Goal: Task Accomplishment & Management: Manage account settings

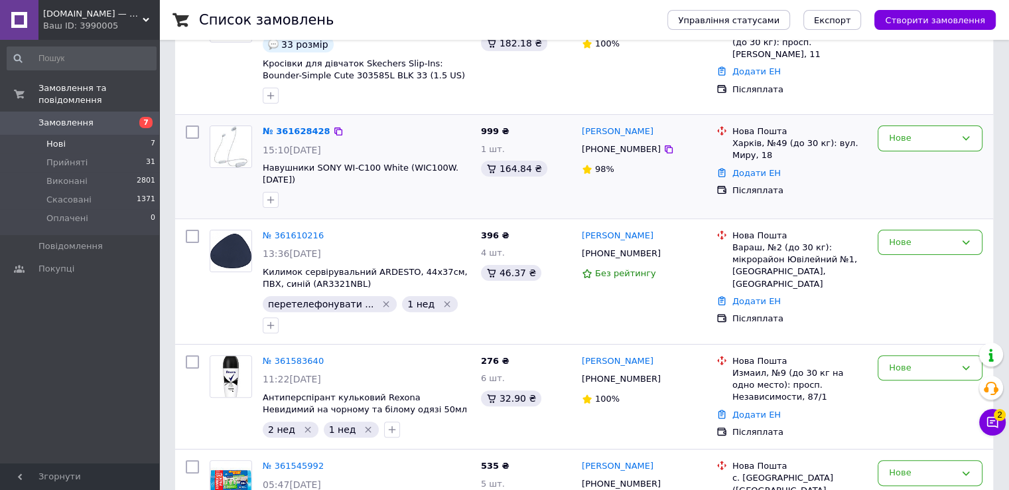
scroll to position [332, 0]
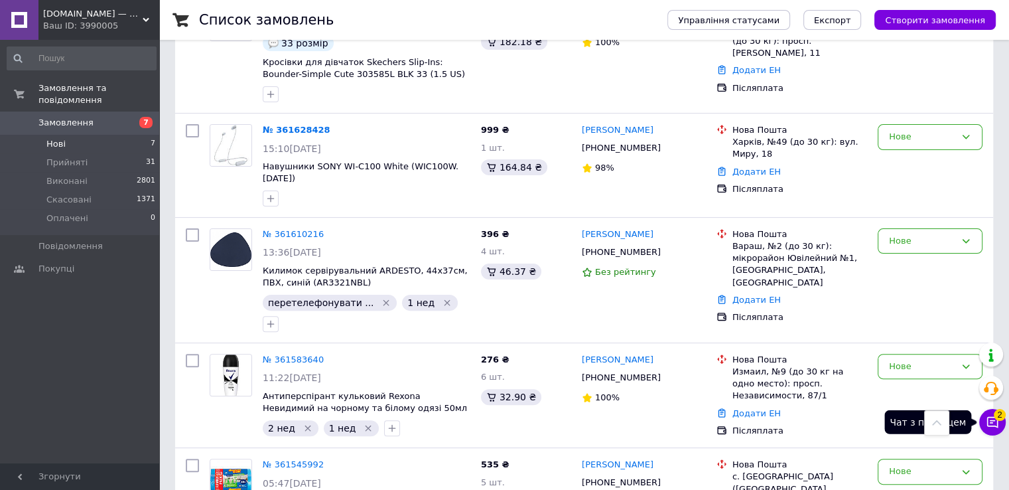
click at [995, 417] on span "2" at bounding box center [1000, 415] width 12 height 12
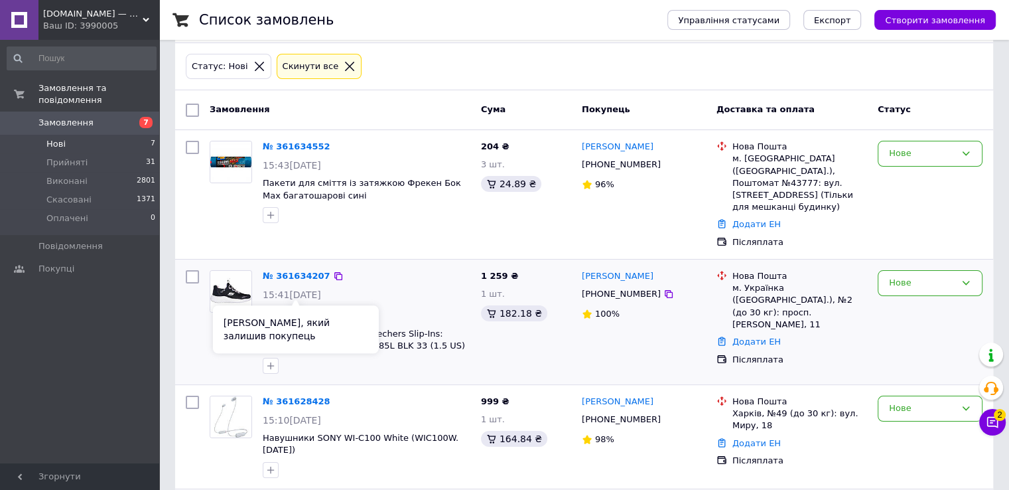
scroll to position [133, 0]
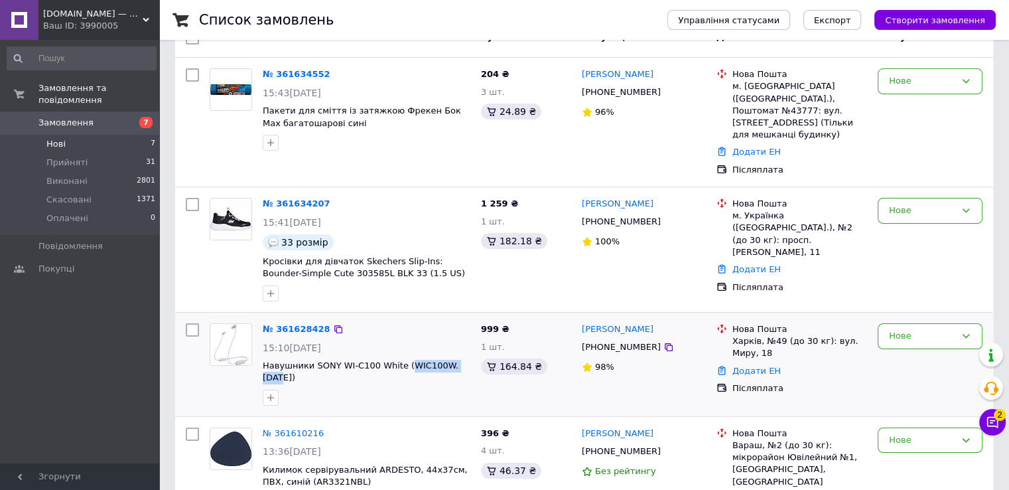
drag, startPoint x: 457, startPoint y: 341, endPoint x: 400, endPoint y: 333, distance: 57.6
click at [400, 333] on div "№ 361628428 15:10, 12.09.2025 Навушники SONY WI-C100 White (WIC100W.CE7)" at bounding box center [366, 364] width 218 height 93
copy span "WIC100W.CE7)"
click at [663, 342] on icon at bounding box center [668, 347] width 11 height 11
click at [333, 324] on icon at bounding box center [338, 329] width 11 height 11
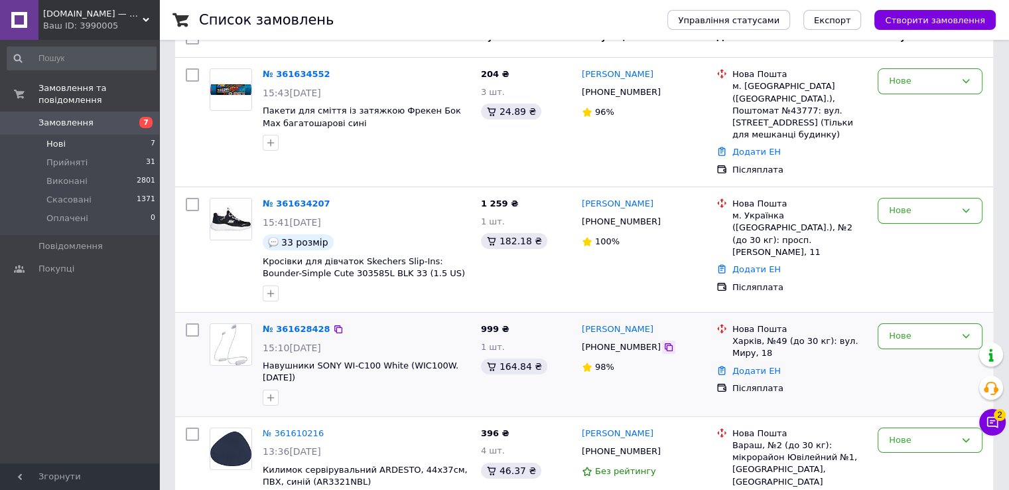
click at [663, 342] on icon at bounding box center [668, 347] width 11 height 11
drag, startPoint x: 732, startPoint y: 319, endPoint x: 757, endPoint y: 319, distance: 25.2
click at [757, 335] on div "Харків, №49 (до 30 кг): вул. Миру, 18" at bounding box center [799, 347] width 135 height 24
copy div "Харків"
click at [886, 323] on div "Нове" at bounding box center [930, 336] width 105 height 26
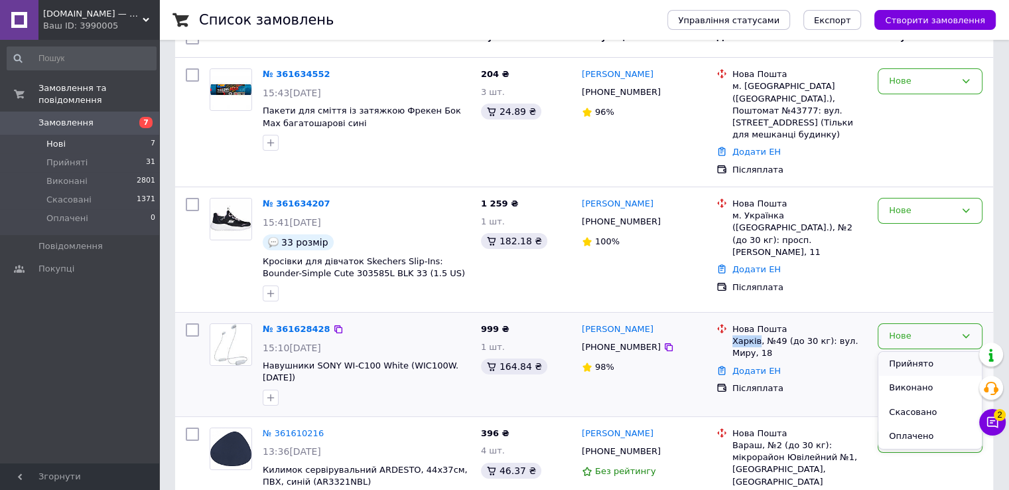
click at [907, 352] on li "Прийнято" at bounding box center [929, 364] width 103 height 25
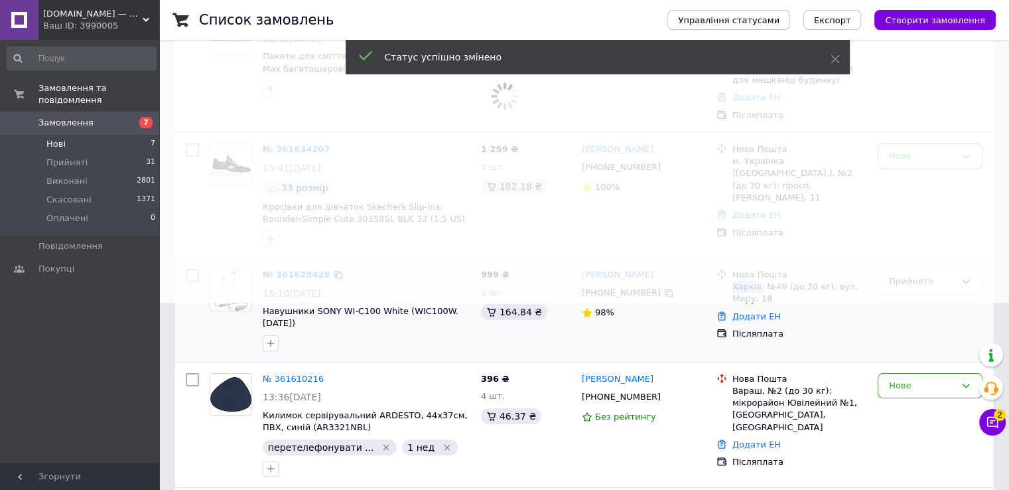
scroll to position [265, 0]
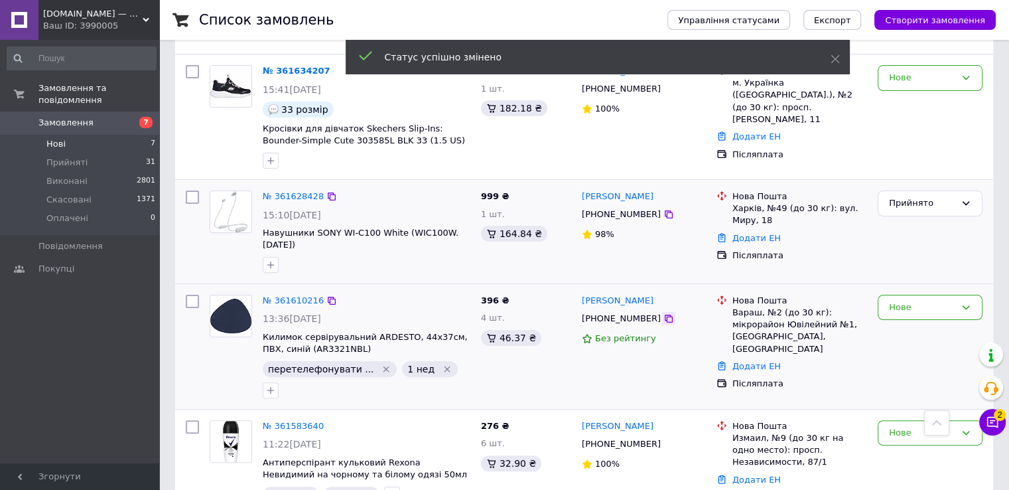
click at [665, 314] on icon at bounding box center [669, 318] width 8 height 8
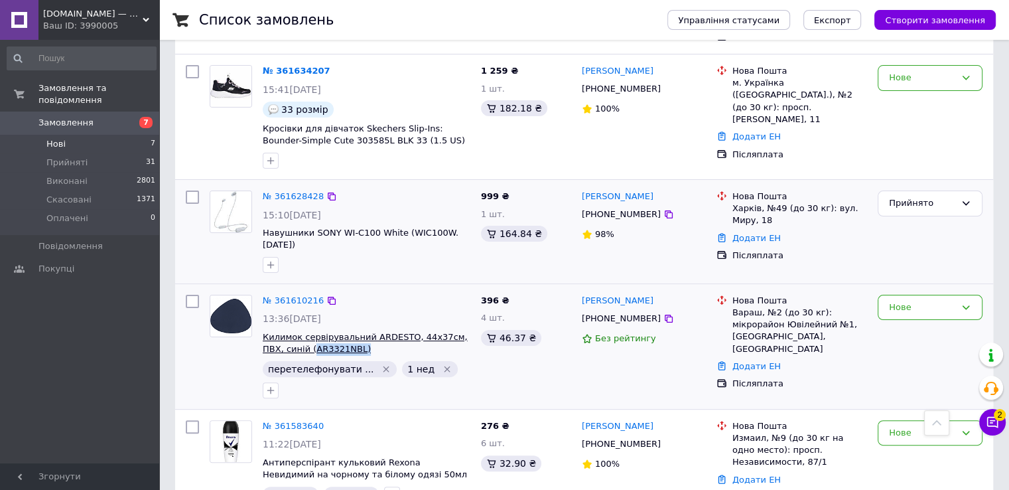
drag, startPoint x: 353, startPoint y: 308, endPoint x: 288, endPoint y: 313, distance: 65.2
click at [288, 331] on span "Килимок сервірувальний ARDESTO, 44х37см, ПВХ, синій (AR3321NBL)" at bounding box center [367, 343] width 208 height 25
copy span "AR3321NBL)"
click at [293, 295] on link "№ 361610216" at bounding box center [293, 300] width 61 height 10
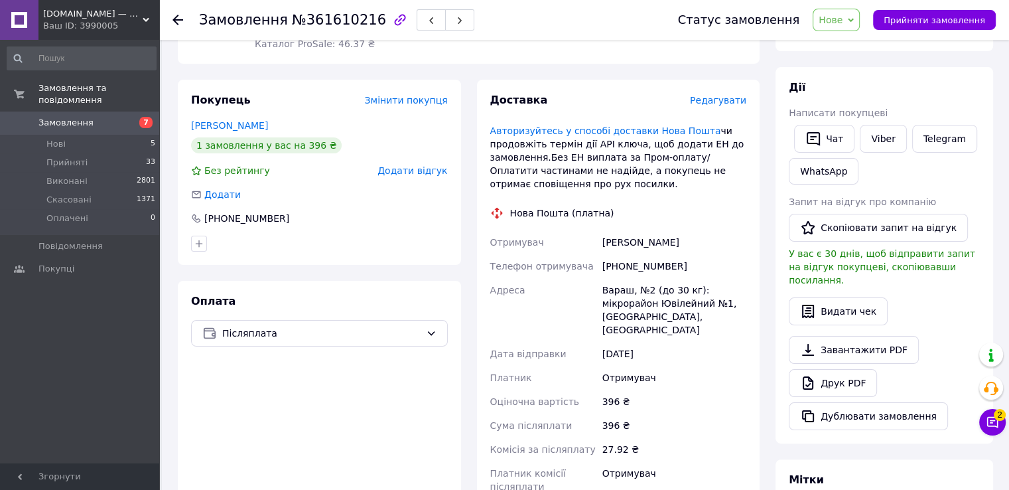
scroll to position [199, 0]
click at [835, 140] on button "Чат" at bounding box center [824, 138] width 60 height 28
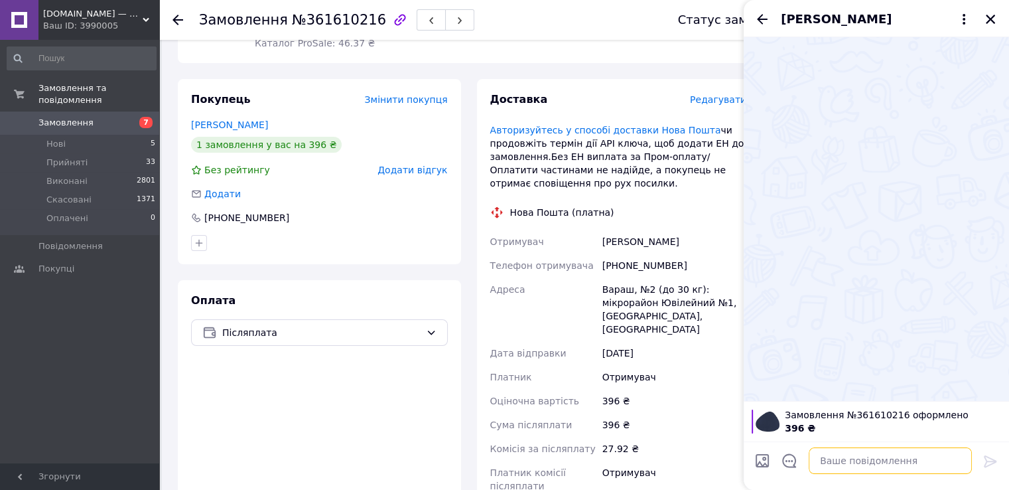
click at [874, 454] on textarea at bounding box center [890, 460] width 163 height 27
click at [870, 458] on textarea at bounding box center [890, 460] width 163 height 27
click at [882, 453] on textarea at bounding box center [890, 460] width 163 height 27
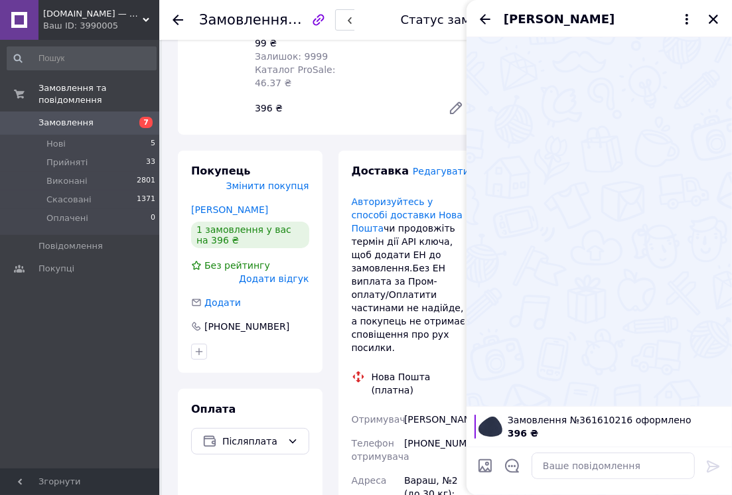
click at [489, 460] on input "Завантажити файли" at bounding box center [485, 466] width 16 height 16
type input "C:\fakepath\thumbnail_image.png"
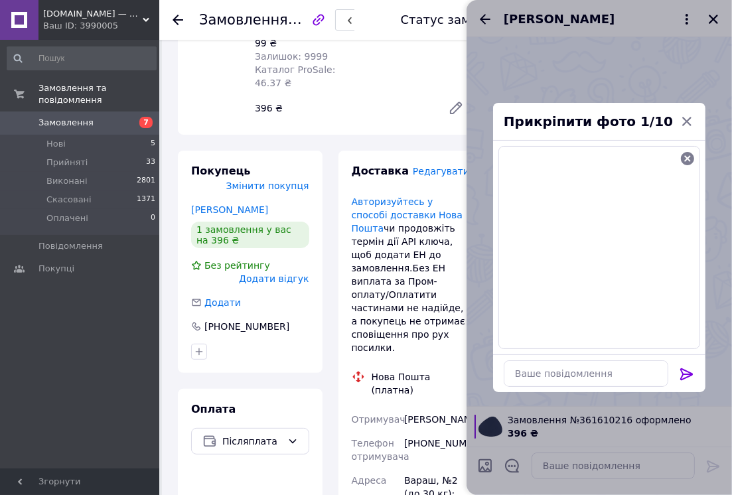
click at [681, 375] on icon at bounding box center [687, 374] width 16 height 16
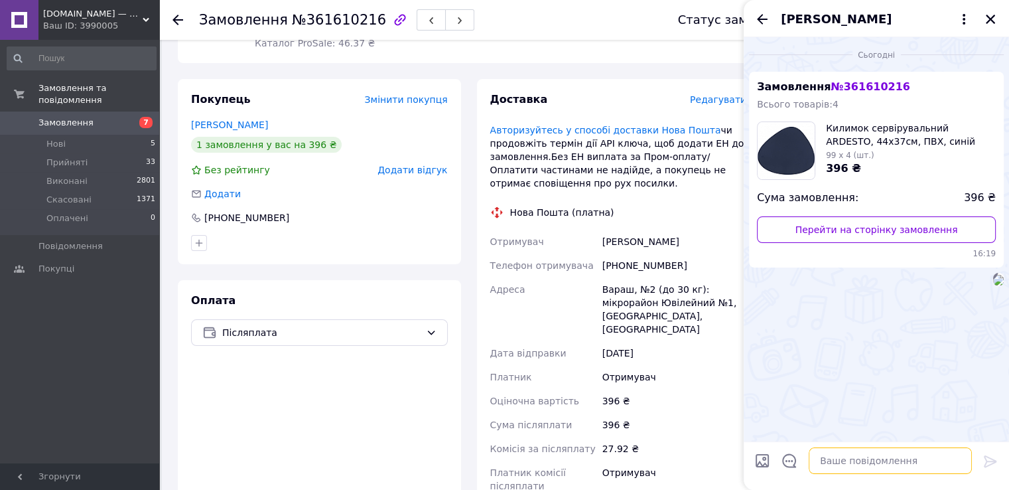
click at [897, 454] on textarea at bounding box center [890, 460] width 163 height 27
click at [761, 461] on input "Завантажити файли" at bounding box center [762, 460] width 16 height 16
type input "C:\fakepath\thumbnail_image (1).png"
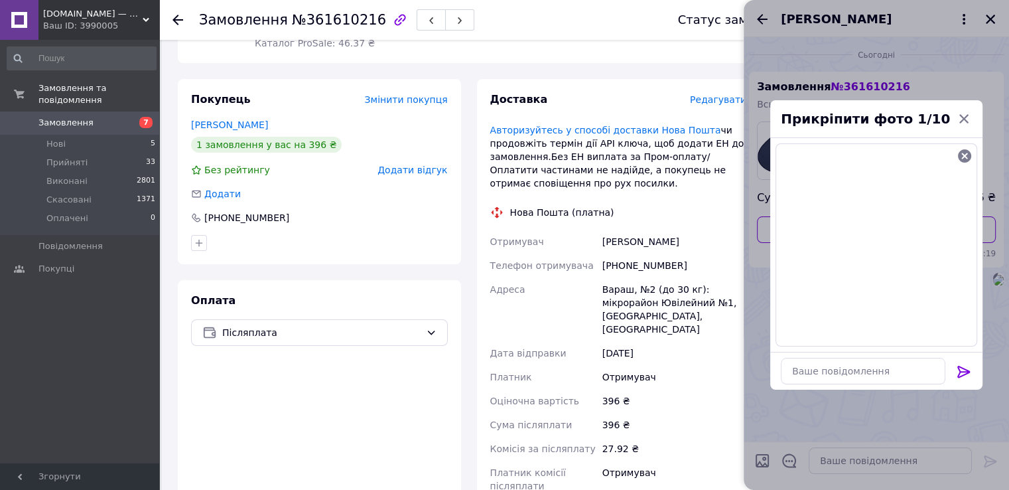
click at [970, 371] on icon at bounding box center [964, 371] width 16 height 16
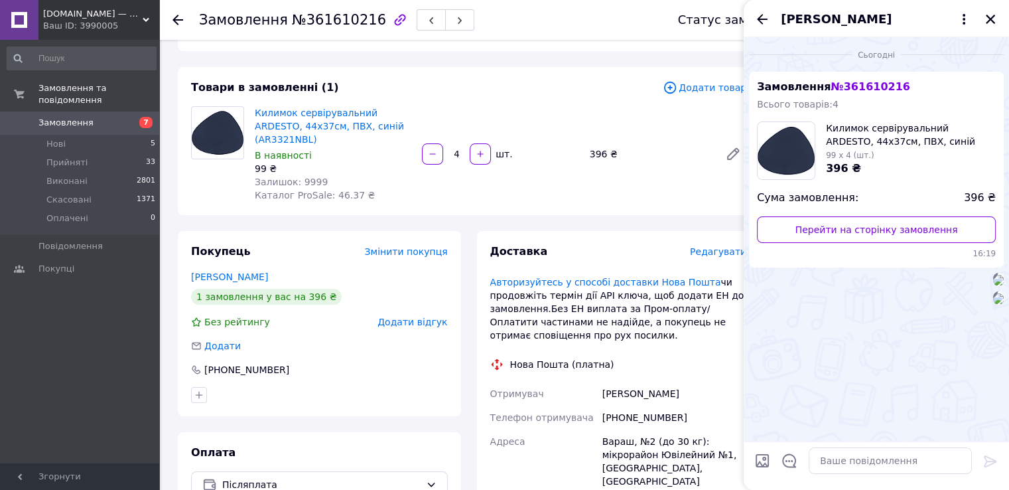
scroll to position [0, 0]
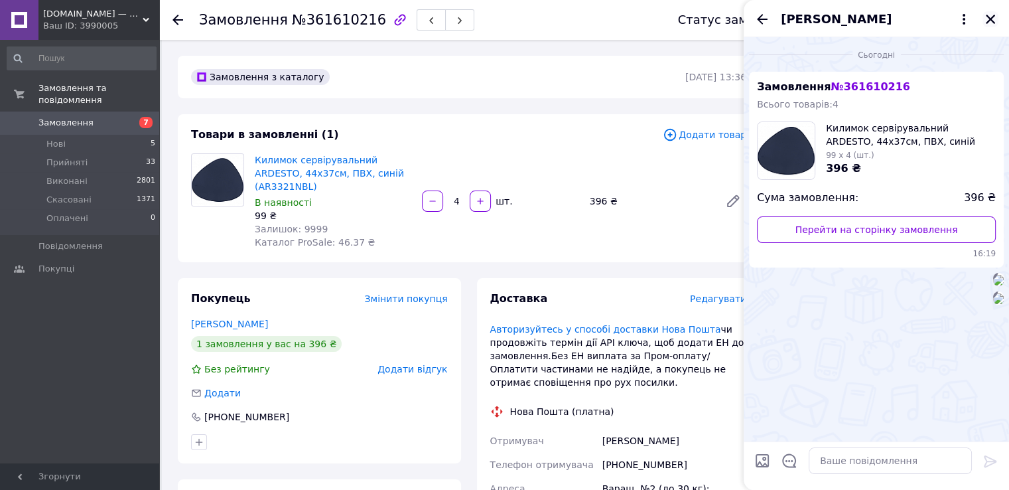
click at [992, 15] on icon "Закрити" at bounding box center [990, 19] width 12 height 12
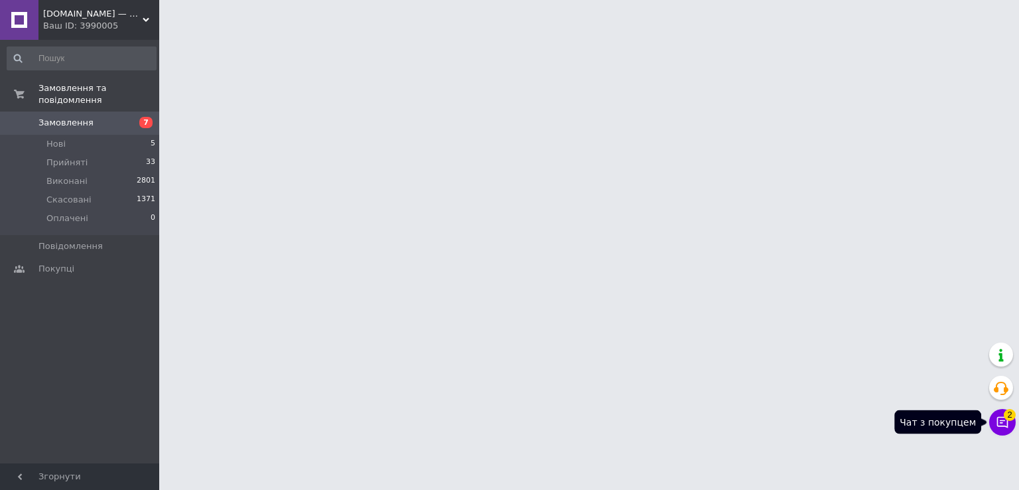
click at [1006, 419] on span "2" at bounding box center [1010, 415] width 12 height 12
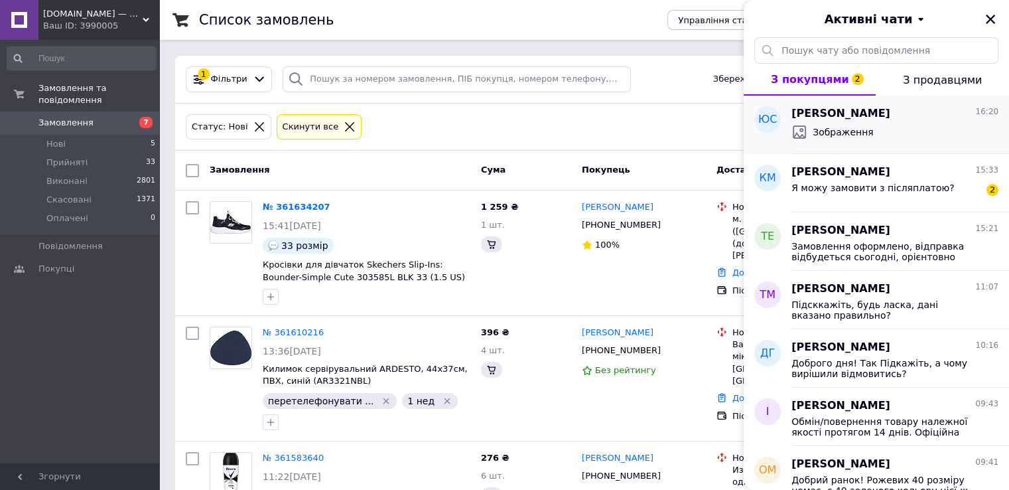
click at [943, 124] on div "Зображення" at bounding box center [894, 131] width 207 height 21
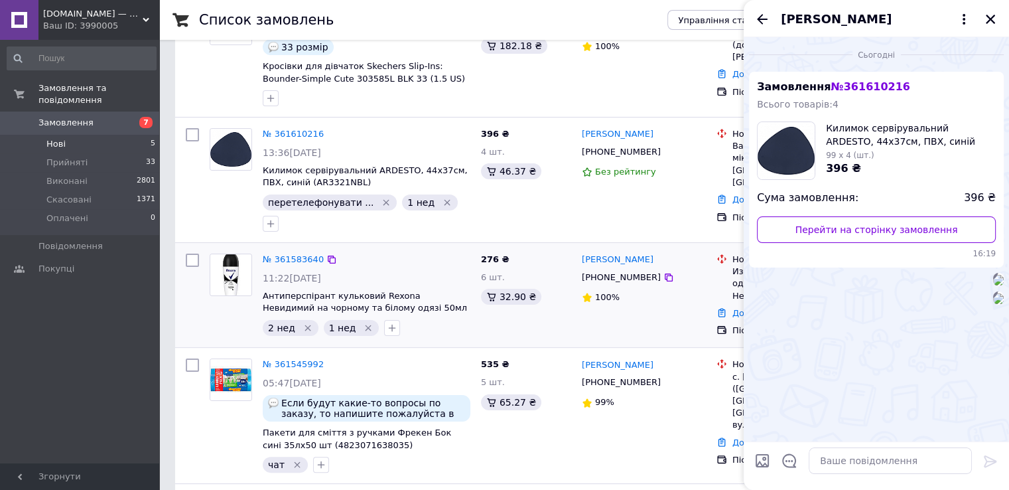
scroll to position [199, 0]
click at [328, 129] on icon at bounding box center [332, 133] width 8 height 8
click at [663, 155] on icon at bounding box center [668, 151] width 11 height 11
click at [996, 27] on div at bounding box center [990, 19] width 16 height 16
click at [992, 17] on icon "Закрити" at bounding box center [990, 19] width 9 height 9
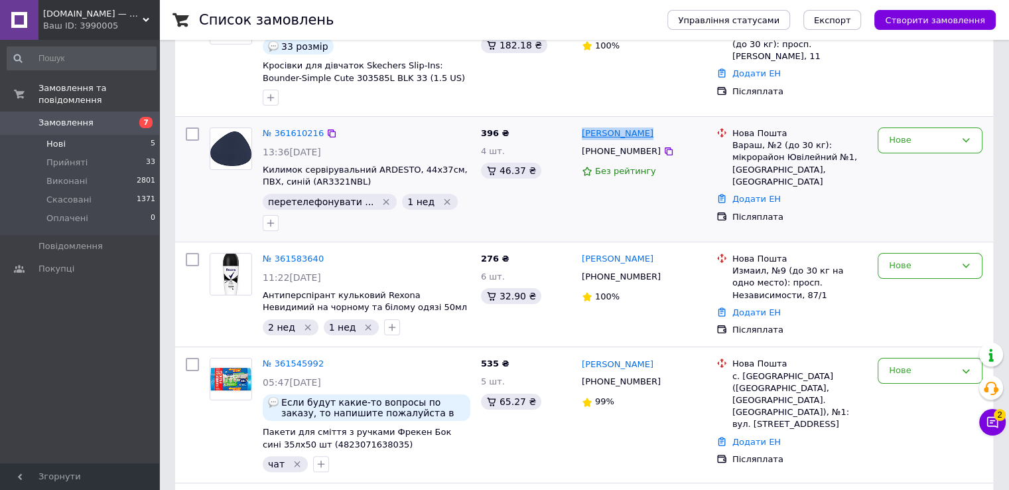
drag, startPoint x: 652, startPoint y: 124, endPoint x: 581, endPoint y: 132, distance: 71.4
click at [581, 132] on div "Юлія Стельмах +380980808487 Без рейтингу" at bounding box center [643, 179] width 135 height 114
copy link "Юлія Стельмах"
click at [960, 150] on div "Нове" at bounding box center [930, 140] width 105 height 26
click at [914, 176] on li "Прийнято" at bounding box center [929, 168] width 103 height 25
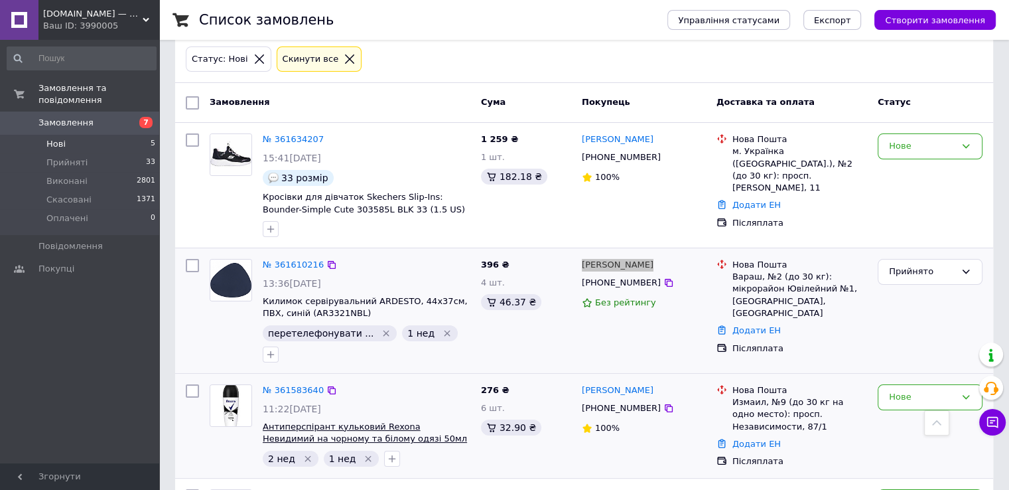
scroll to position [67, 0]
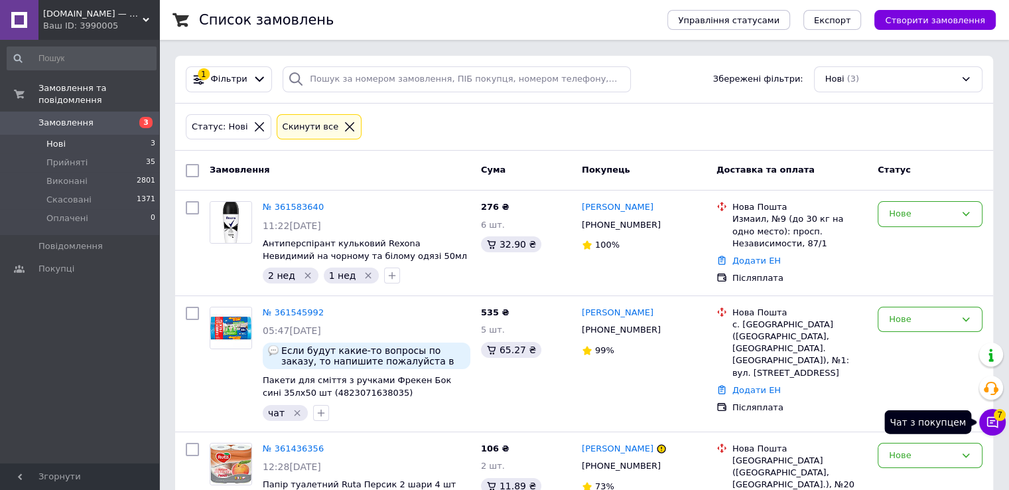
click at [995, 427] on icon at bounding box center [992, 421] width 13 height 13
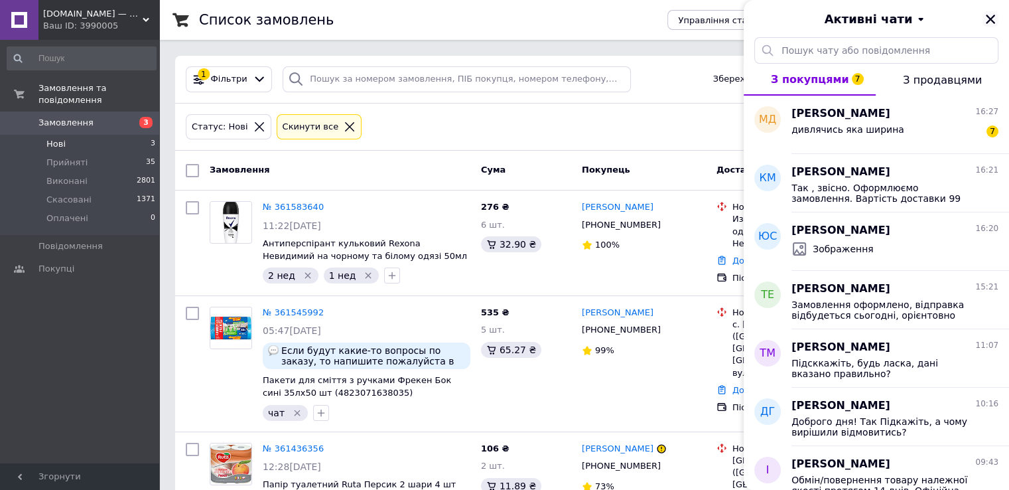
click at [990, 17] on icon "Закрити" at bounding box center [990, 19] width 12 height 12
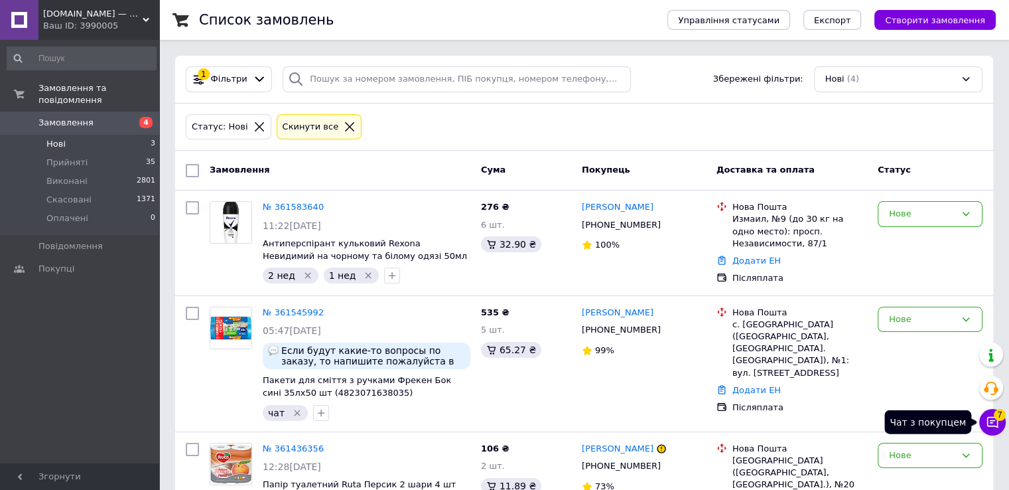
click at [998, 415] on span "7" at bounding box center [1000, 415] width 12 height 12
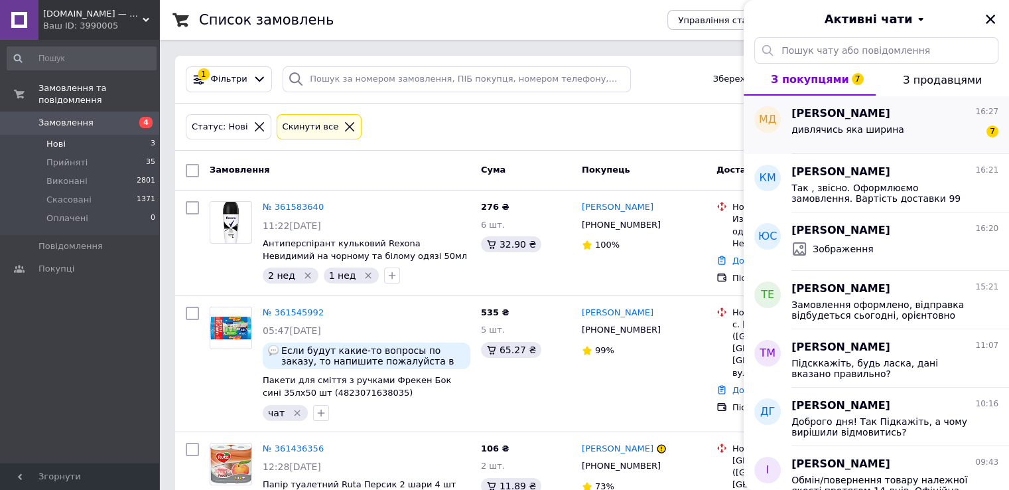
click at [915, 139] on div "дивлячись яка ширина 7" at bounding box center [894, 131] width 207 height 21
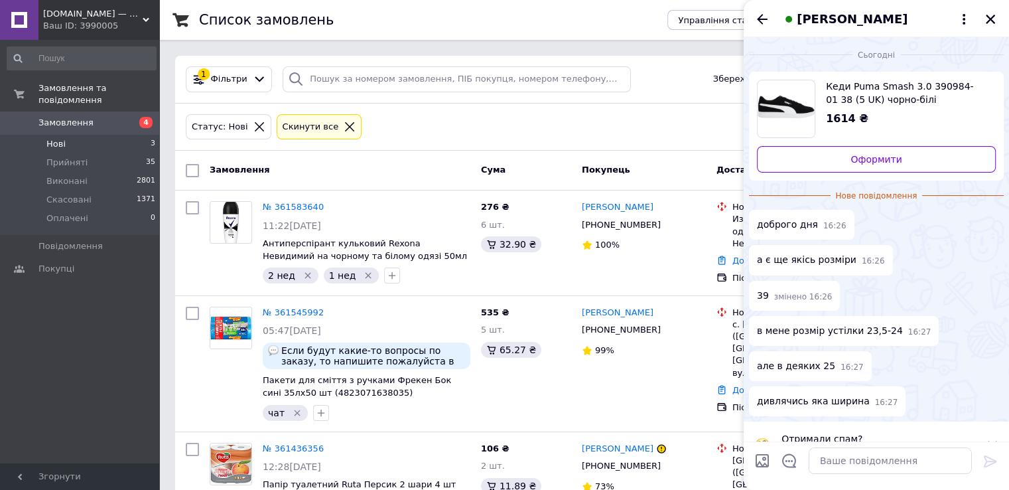
scroll to position [29, 0]
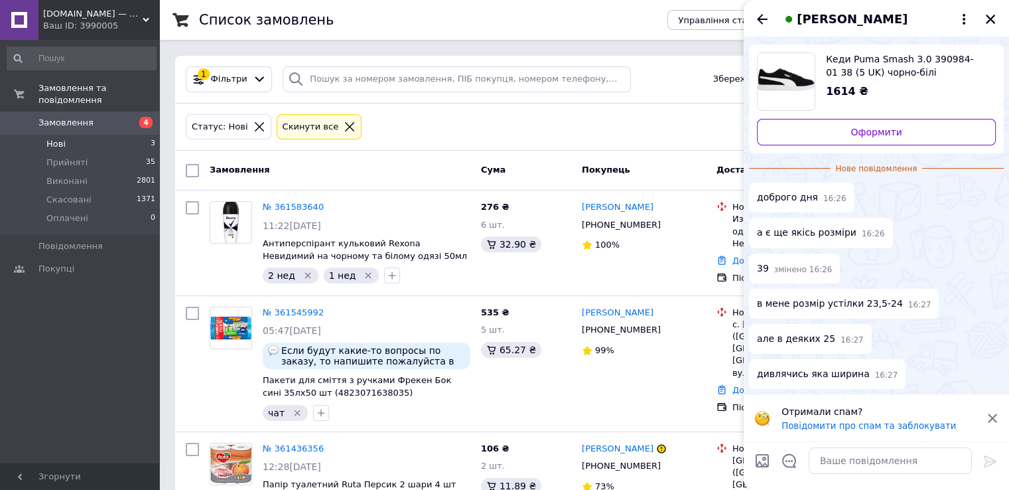
click at [990, 414] on icon at bounding box center [992, 418] width 12 height 12
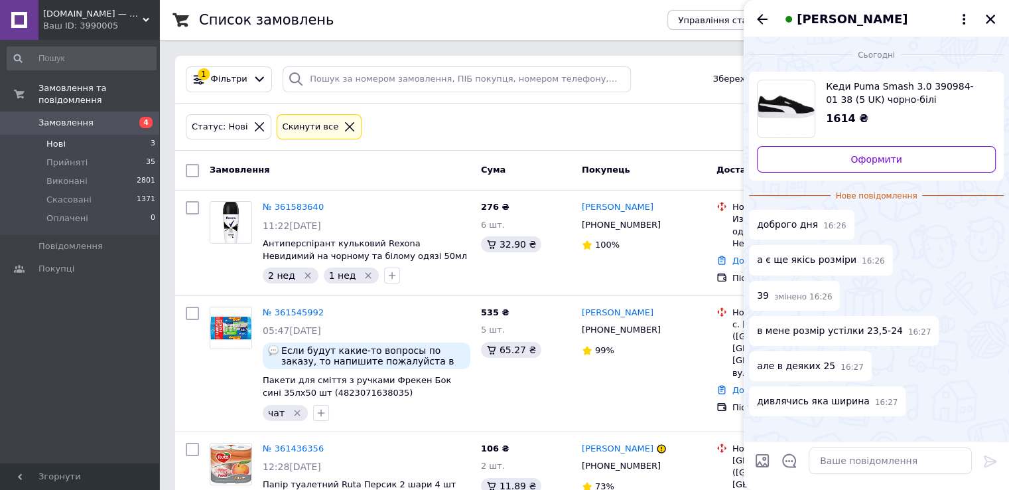
click at [873, 97] on span "Кеди Puma Smash 3.0 390984-01 38 (5 UK) чорно-білі (4065452493042)" at bounding box center [905, 93] width 159 height 27
click at [883, 466] on textarea at bounding box center [890, 460] width 163 height 27
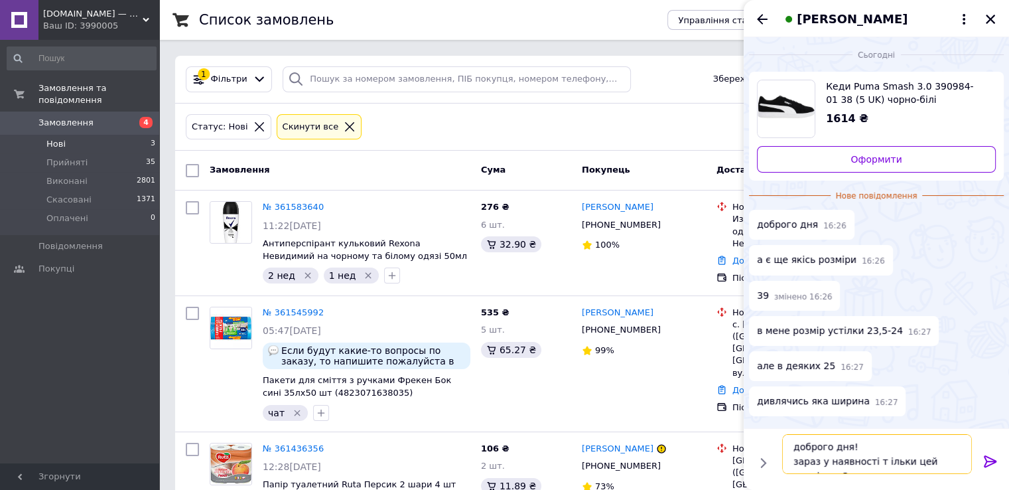
scroll to position [9, 0]
type textarea "доброго дня! зараз у наявності т ільки цей розмір та 38.5"
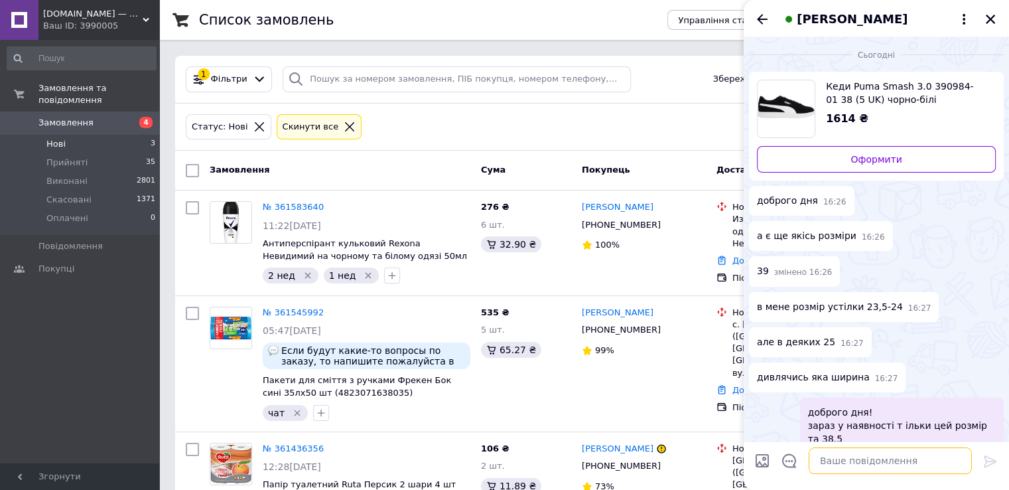
scroll to position [18, 0]
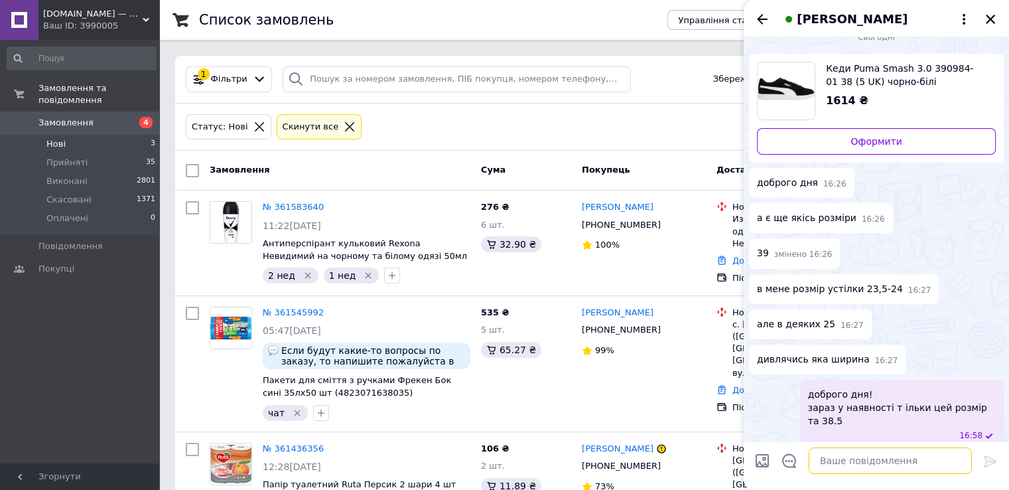
type textarea "е"
type textarea "це устілька 24,5"
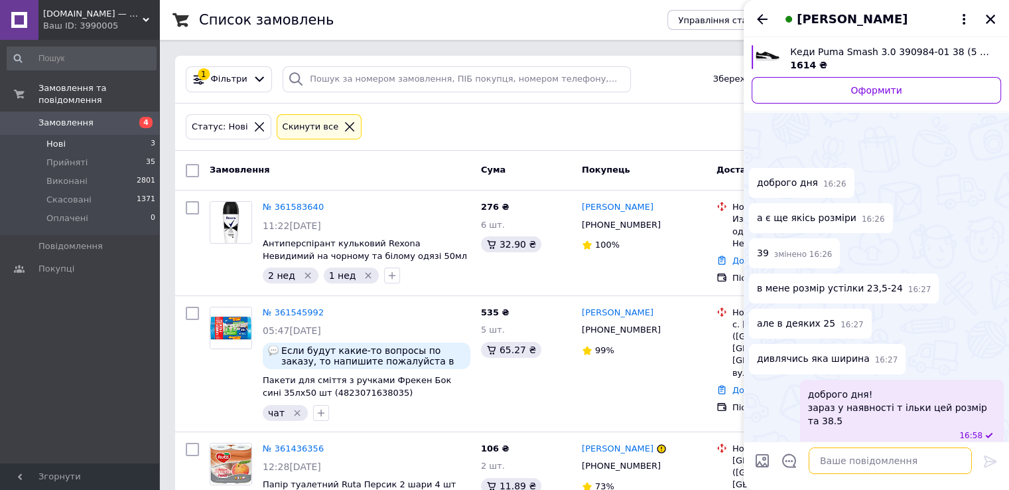
scroll to position [53, 0]
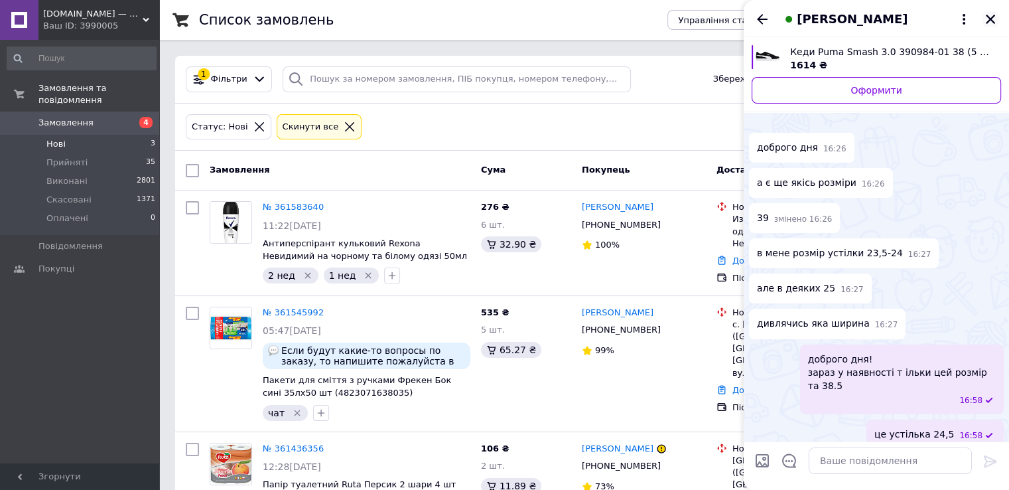
click at [985, 22] on icon "Закрити" at bounding box center [990, 19] width 12 height 12
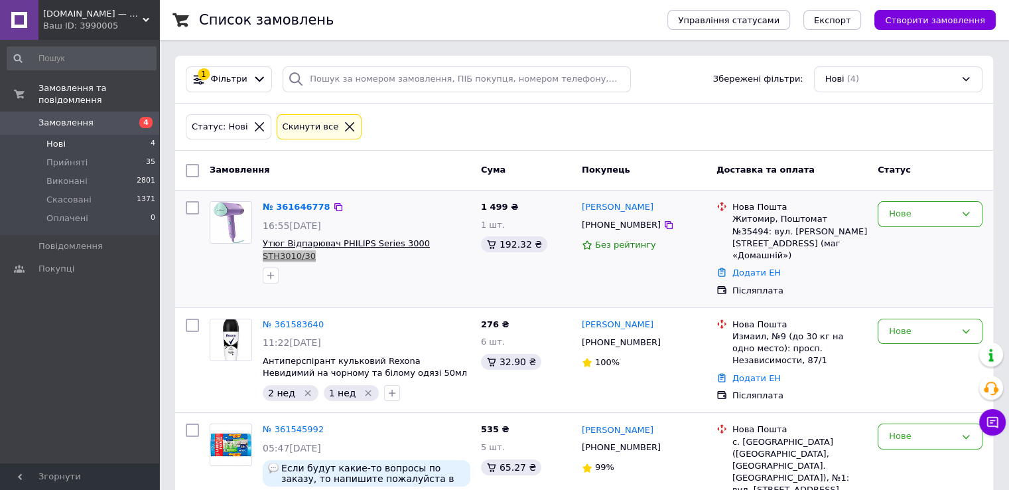
drag, startPoint x: 463, startPoint y: 239, endPoint x: 412, endPoint y: 241, distance: 51.1
click at [412, 241] on span "Утюг Відпарювач PHILIPS Series 3000 STH3010/30" at bounding box center [367, 249] width 208 height 25
copy span "STH3010/30"
drag, startPoint x: 653, startPoint y: 227, endPoint x: 651, endPoint y: 214, distance: 13.4
click at [663, 227] on icon at bounding box center [668, 225] width 11 height 11
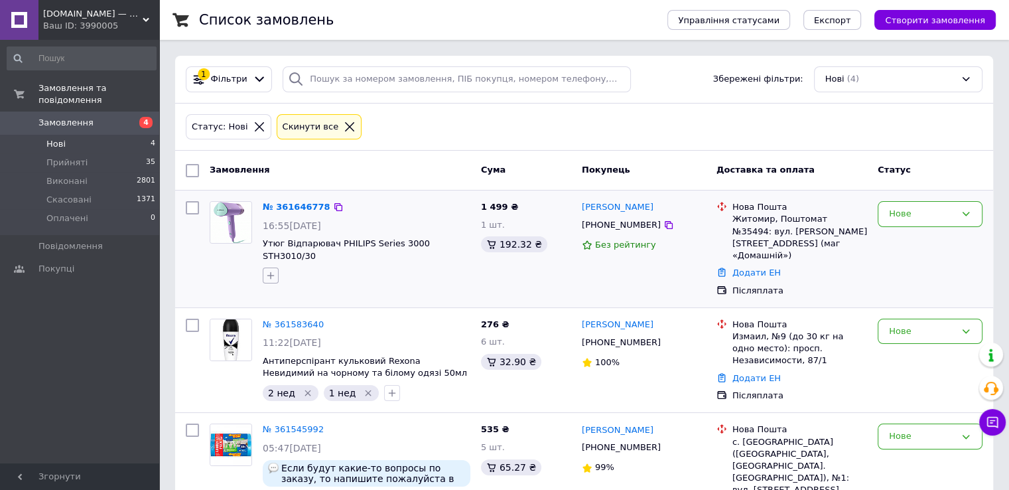
click at [271, 270] on icon "button" at bounding box center [270, 275] width 11 height 11
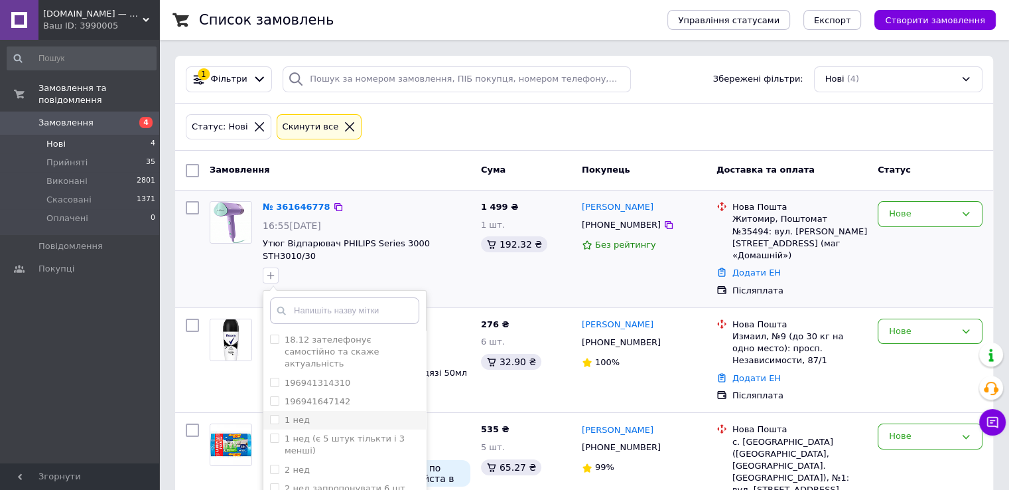
click at [273, 415] on input "1 нед" at bounding box center [274, 419] width 9 height 9
checkbox input "true"
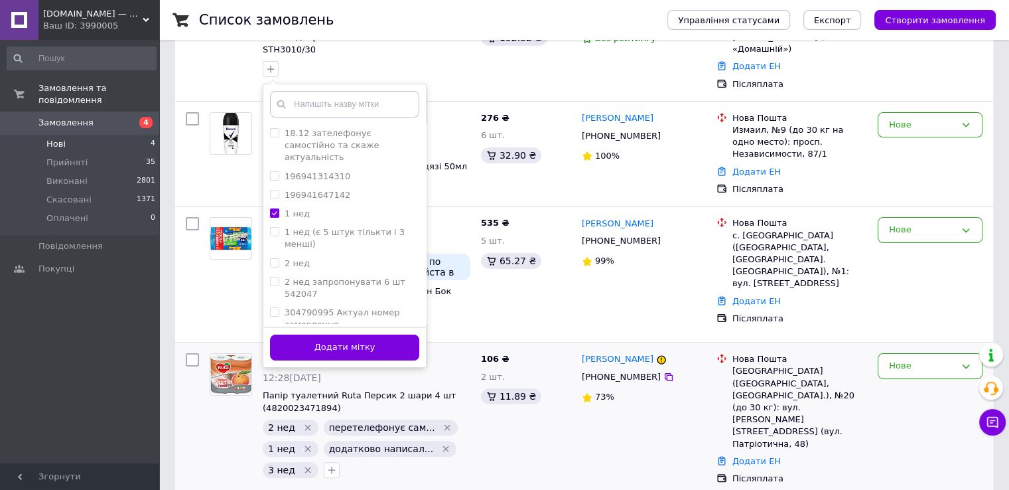
scroll to position [208, 0]
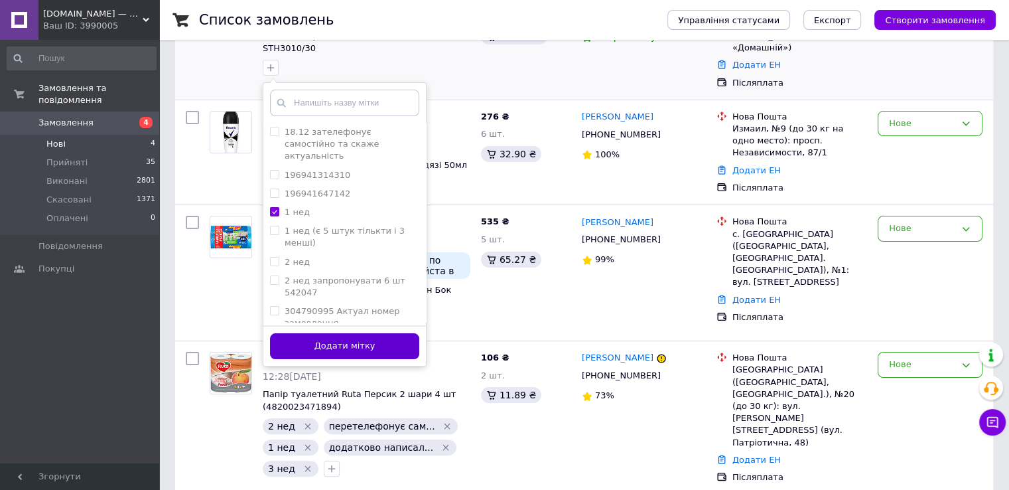
click at [405, 339] on button "Додати мітку" at bounding box center [344, 346] width 149 height 26
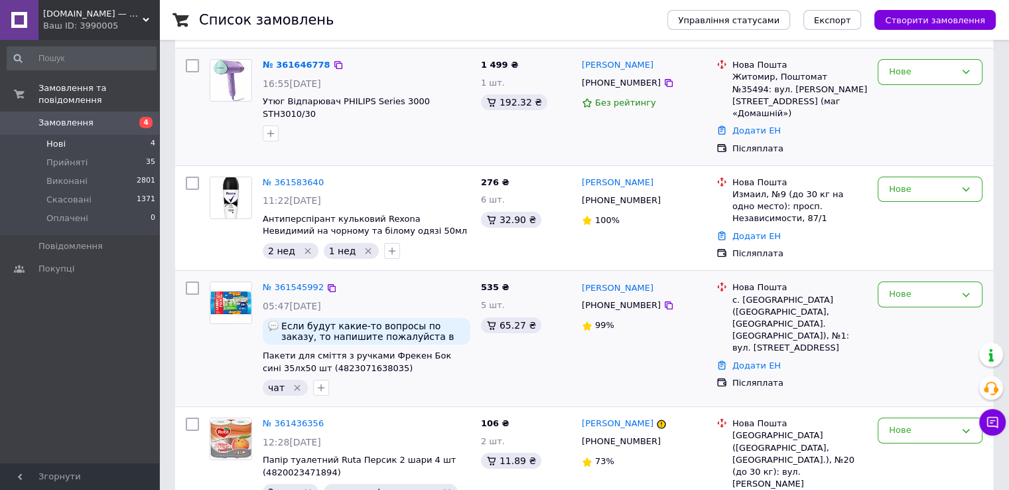
scroll to position [141, 0]
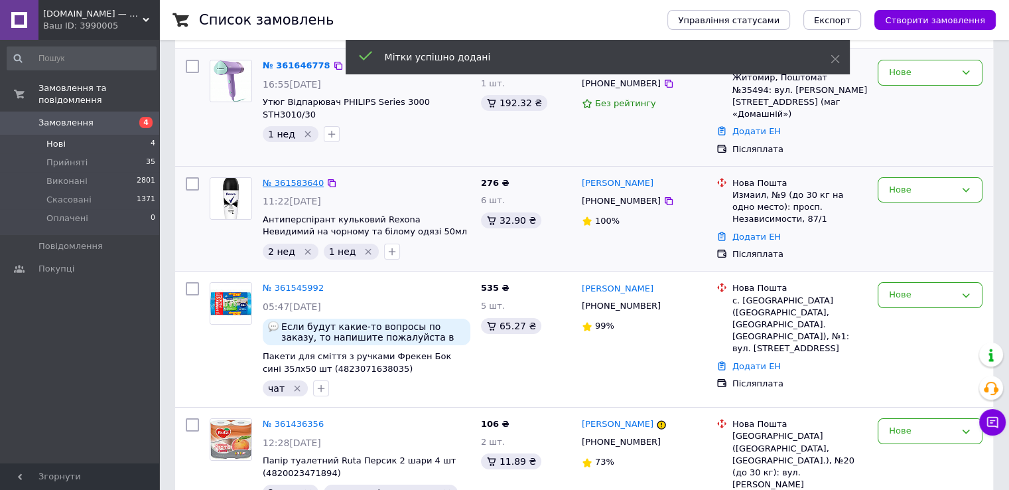
click at [305, 178] on link "№ 361583640" at bounding box center [293, 183] width 61 height 10
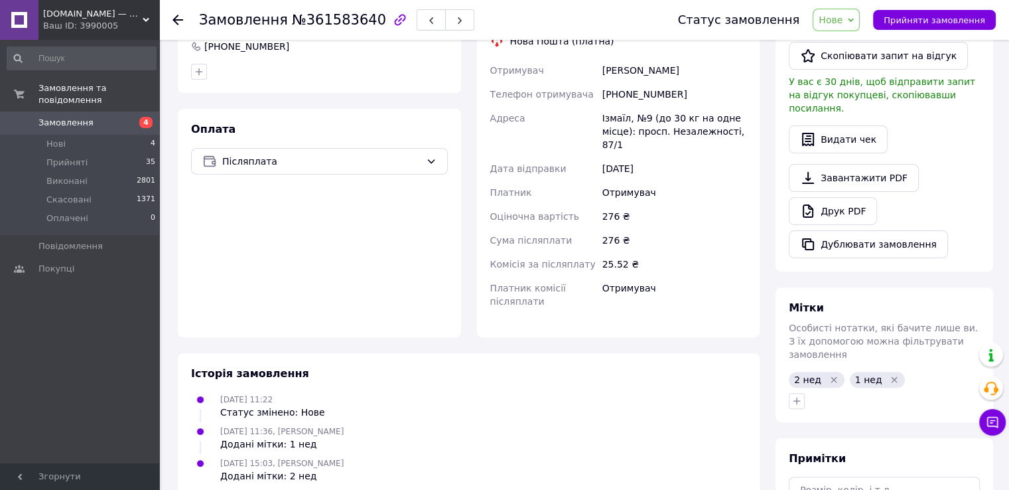
scroll to position [482, 0]
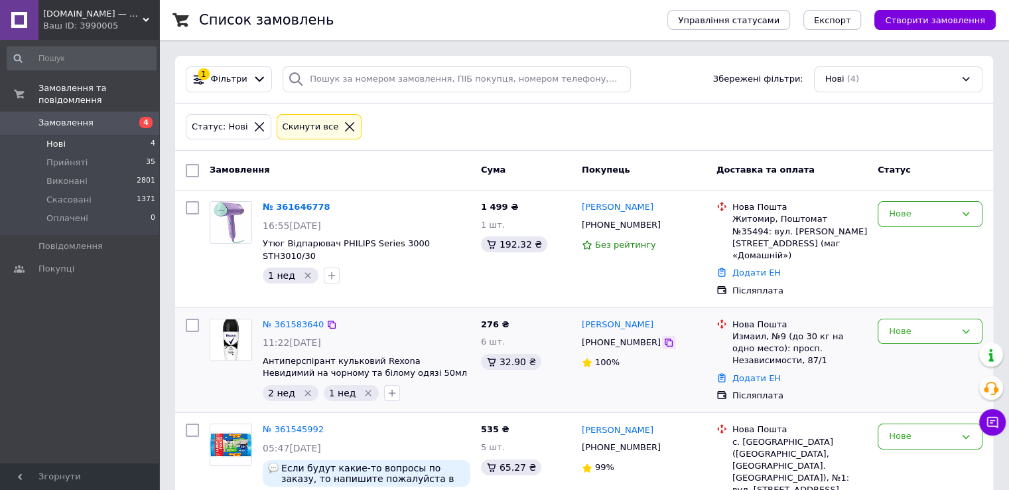
click at [663, 337] on icon at bounding box center [668, 342] width 11 height 11
drag, startPoint x: 391, startPoint y: 360, endPoint x: 261, endPoint y: 338, distance: 131.8
click at [261, 338] on div "№ 361583640 11:22, 12.09.2025 Антиперспірант кульковий Rexona Невидимий на чорн…" at bounding box center [366, 359] width 218 height 93
copy span "Антиперспірант кульковий Rexona Невидимий на чорному та білому одязі 50мл"
click at [387, 387] on icon "button" at bounding box center [392, 392] width 11 height 11
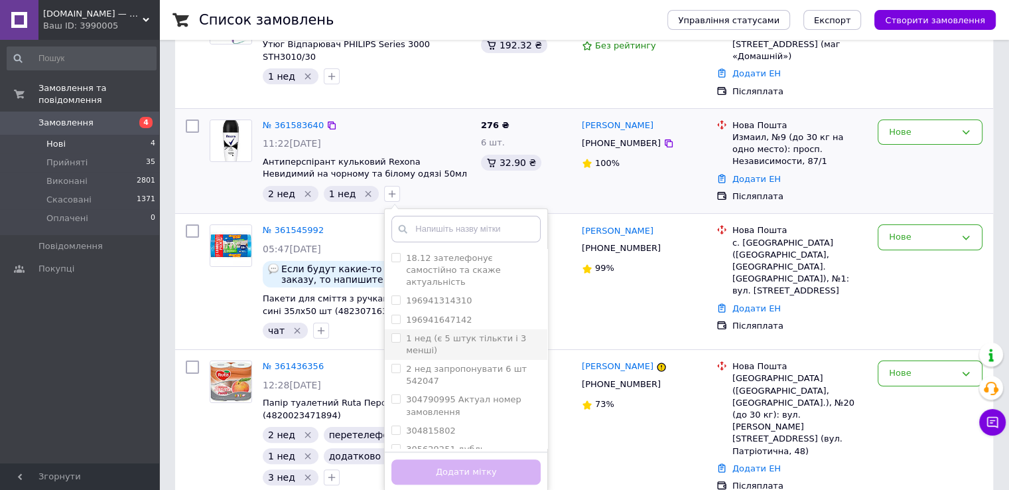
scroll to position [332, 0]
click at [427, 373] on div "3 нед" at bounding box center [465, 379] width 149 height 12
checkbox input "true"
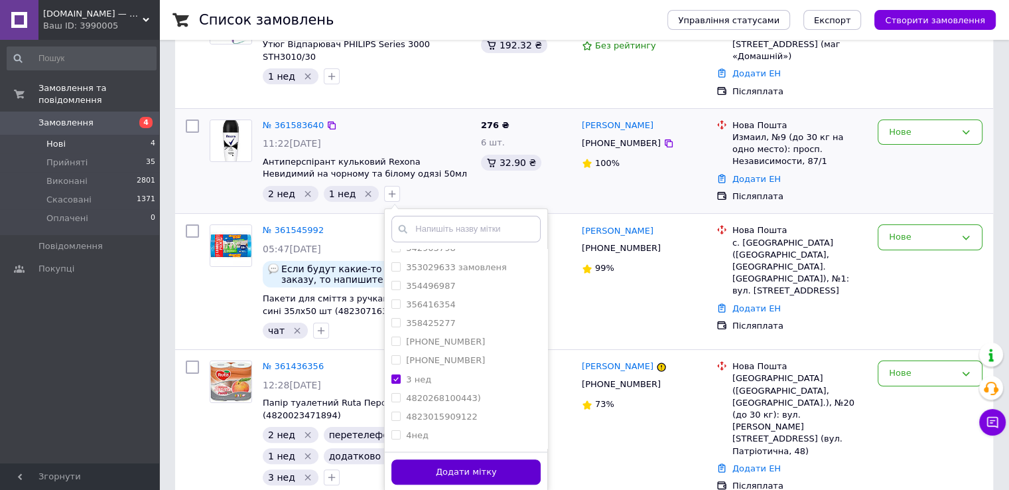
click at [455, 465] on button "Додати мітку" at bounding box center [465, 472] width 149 height 26
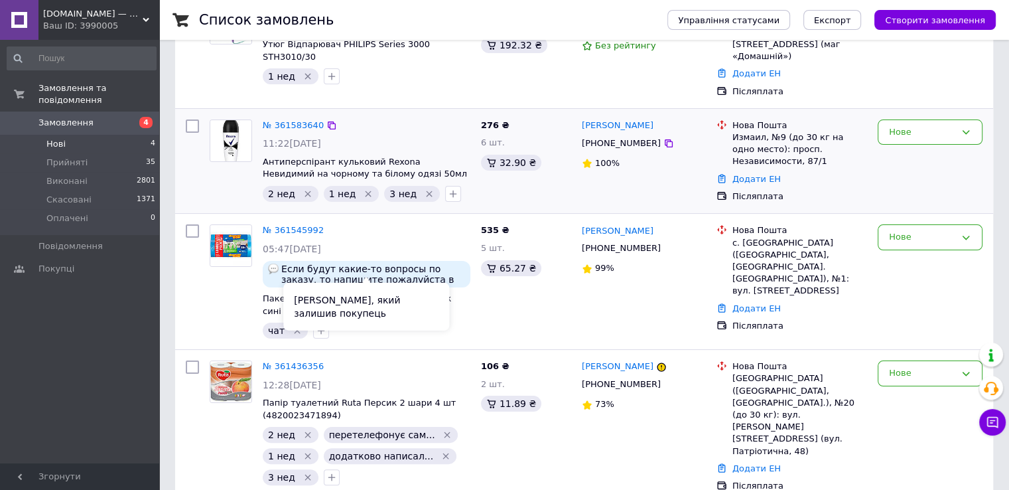
scroll to position [0, 0]
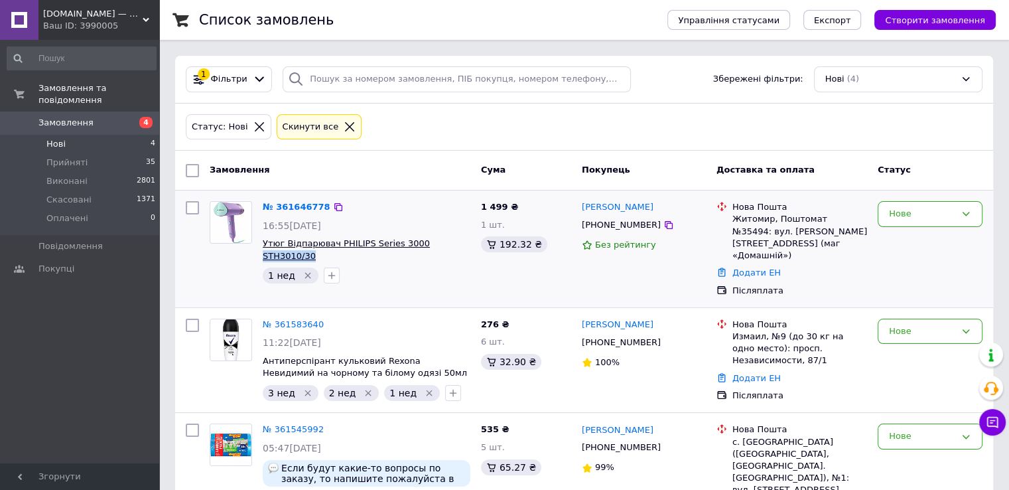
drag, startPoint x: 461, startPoint y: 237, endPoint x: 411, endPoint y: 244, distance: 50.3
click at [411, 244] on span "Утюг Відпарювач PHILIPS Series 3000 STH3010/30" at bounding box center [367, 249] width 208 height 25
drag, startPoint x: 649, startPoint y: 222, endPoint x: 830, endPoint y: 170, distance: 187.5
click at [665, 222] on icon at bounding box center [669, 225] width 8 height 8
drag, startPoint x: 671, startPoint y: 203, endPoint x: 584, endPoint y: 205, distance: 86.9
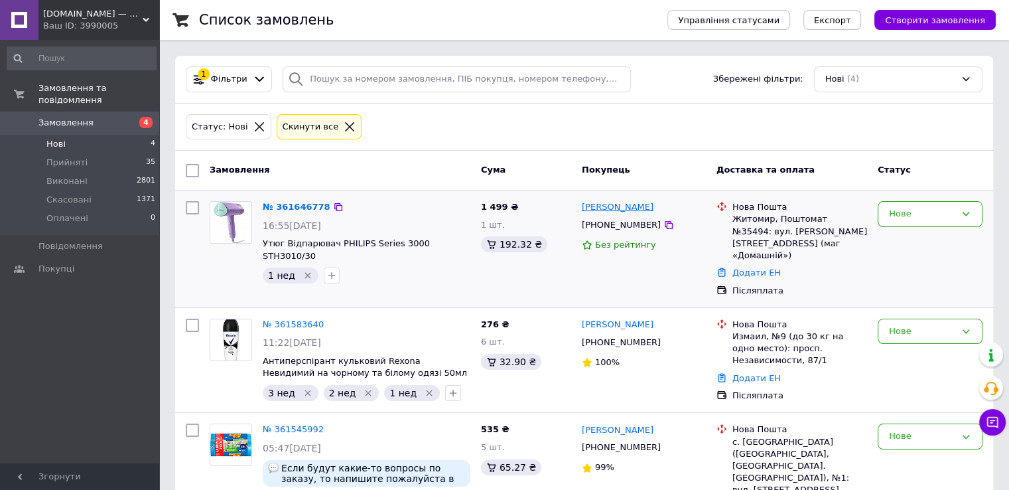
click at [584, 205] on div "[PERSON_NAME]" at bounding box center [643, 207] width 127 height 15
copy link "[PERSON_NAME]"
click at [742, 221] on div "Житомир, Поштомат №35494: вул. [PERSON_NAME][STREET_ADDRESS] (маг «Домашній»)" at bounding box center [799, 237] width 135 height 48
click at [741, 218] on div "Житомир, Поштомат №35494: вул. [PERSON_NAME][STREET_ADDRESS] (маг «Домашній»)" at bounding box center [799, 237] width 135 height 48
drag, startPoint x: 732, startPoint y: 216, endPoint x: 767, endPoint y: 220, distance: 34.7
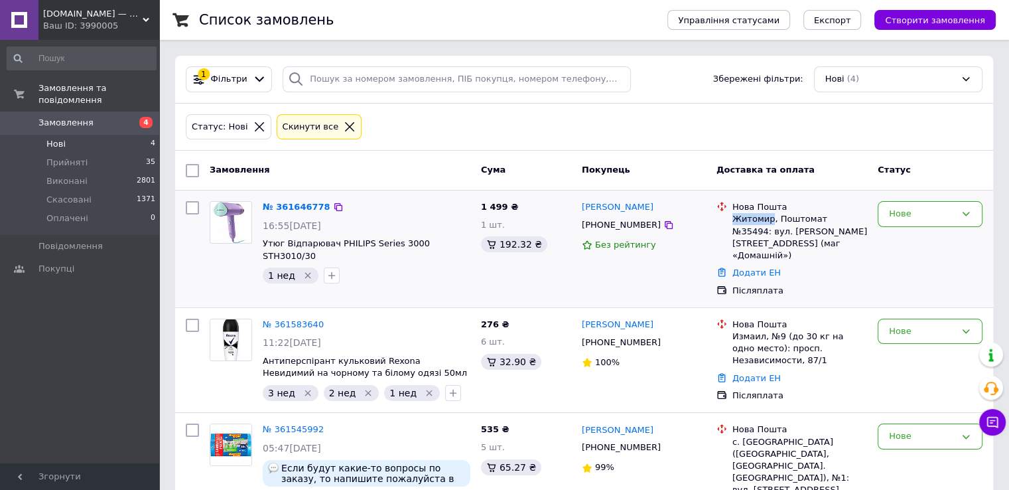
click at [767, 220] on div "Житомир, Поштомат №35494: вул. [PERSON_NAME][STREET_ADDRESS] (маг «Домашній»)" at bounding box center [799, 237] width 135 height 48
copy div "Житомир"
click at [332, 208] on div at bounding box center [338, 206] width 13 height 13
click at [334, 208] on icon at bounding box center [338, 207] width 8 height 8
click at [895, 216] on div "Нове" at bounding box center [922, 214] width 66 height 14
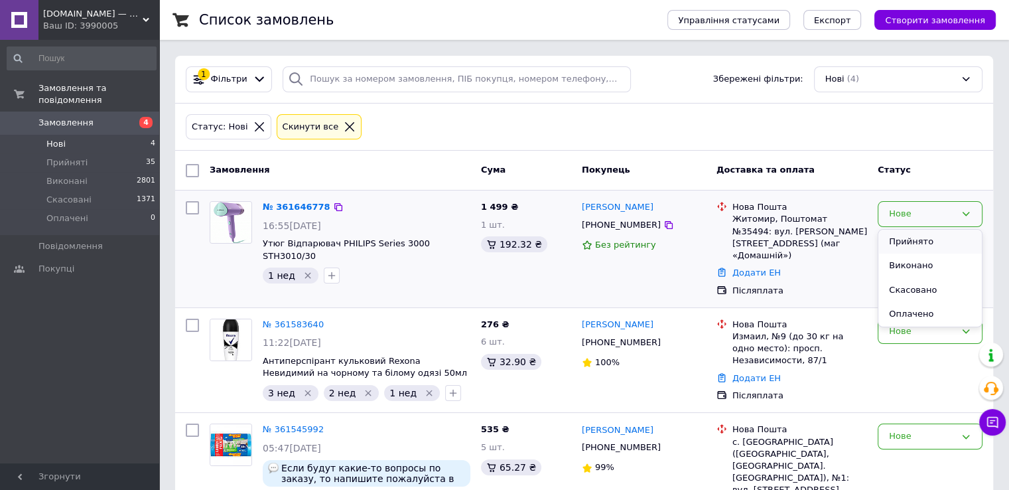
click at [899, 242] on li "Прийнято" at bounding box center [929, 242] width 103 height 25
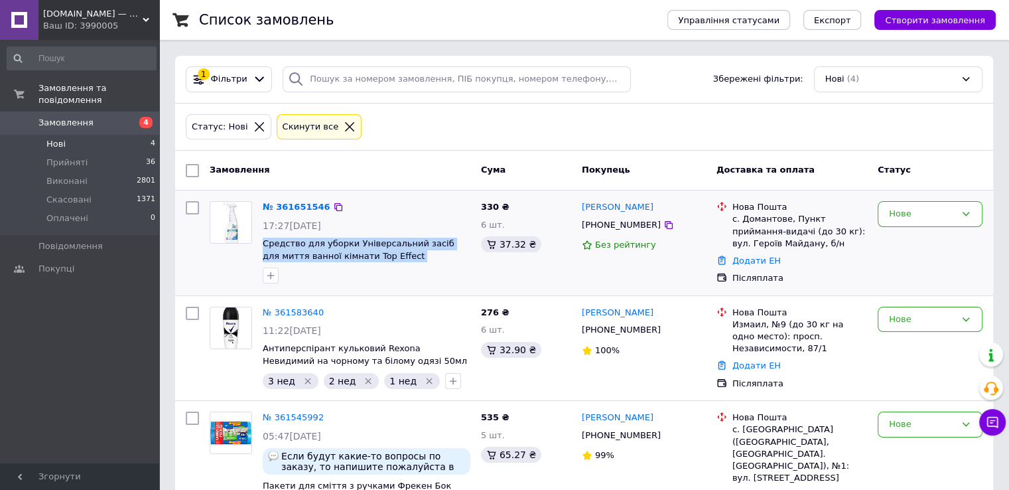
drag, startPoint x: 446, startPoint y: 256, endPoint x: 261, endPoint y: 235, distance: 185.6
click at [261, 235] on div "№ 361651546 17:27, 12.09.2025 Средство для уборки Універсальний засіб для миття…" at bounding box center [366, 242] width 218 height 93
copy span "Средство для уборки Універсальний засіб для миття ванної кімнати Top Effect Ант…"
drag, startPoint x: 440, startPoint y: 257, endPoint x: 261, endPoint y: 236, distance: 180.3
click at [261, 236] on div "№ 361651546 17:27, 12.09.2025 Средство для уборки Універсальний засіб для миття…" at bounding box center [366, 242] width 218 height 93
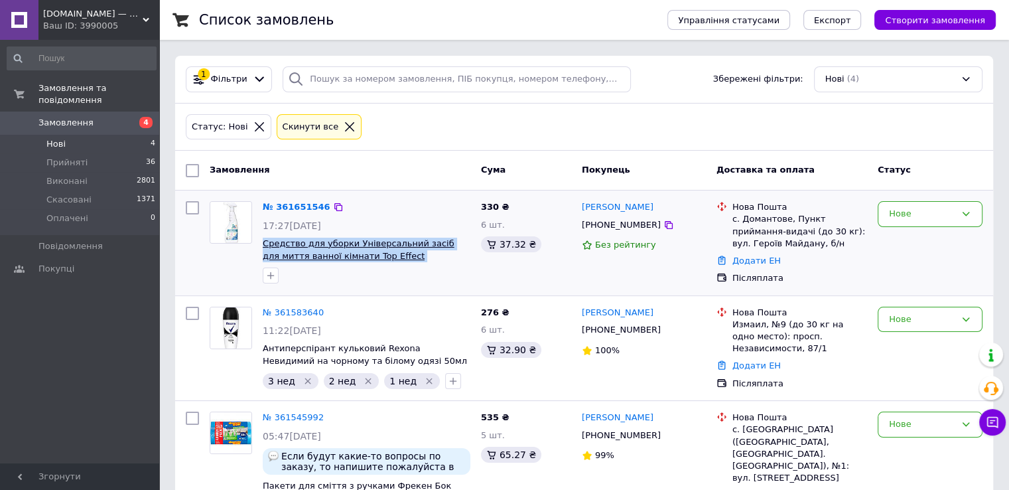
copy span "Средство для уборки Універсальний засіб для миття ванної кімнати Top Effect Ант…"
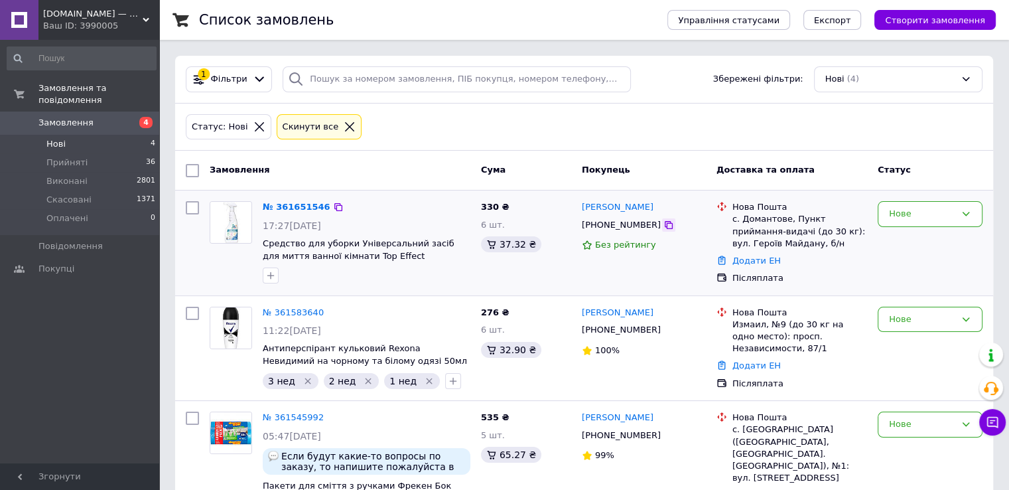
click at [663, 225] on icon at bounding box center [668, 225] width 11 height 11
click at [912, 218] on div "Нове" at bounding box center [922, 214] width 66 height 14
click at [921, 290] on li "Скасовано" at bounding box center [929, 290] width 103 height 25
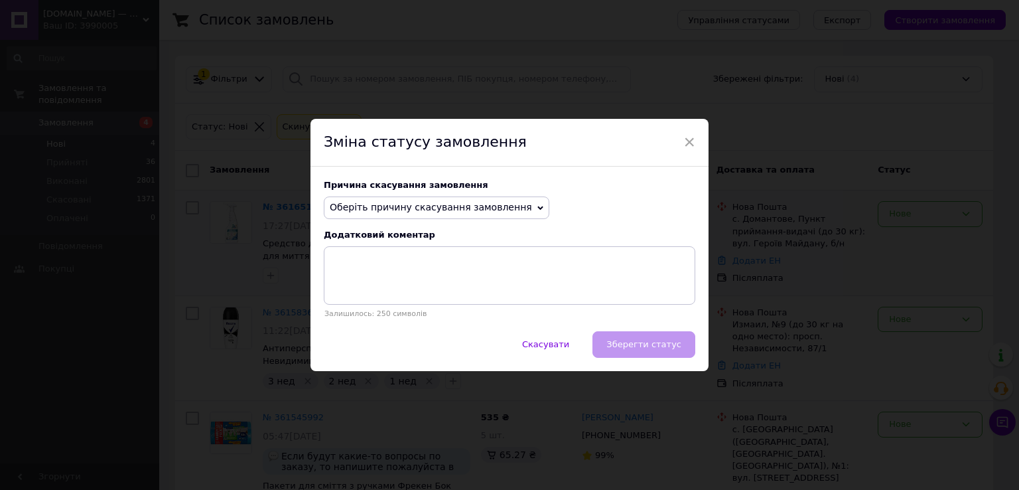
click at [461, 211] on span "Оберіть причину скасування замовлення" at bounding box center [431, 207] width 202 height 11
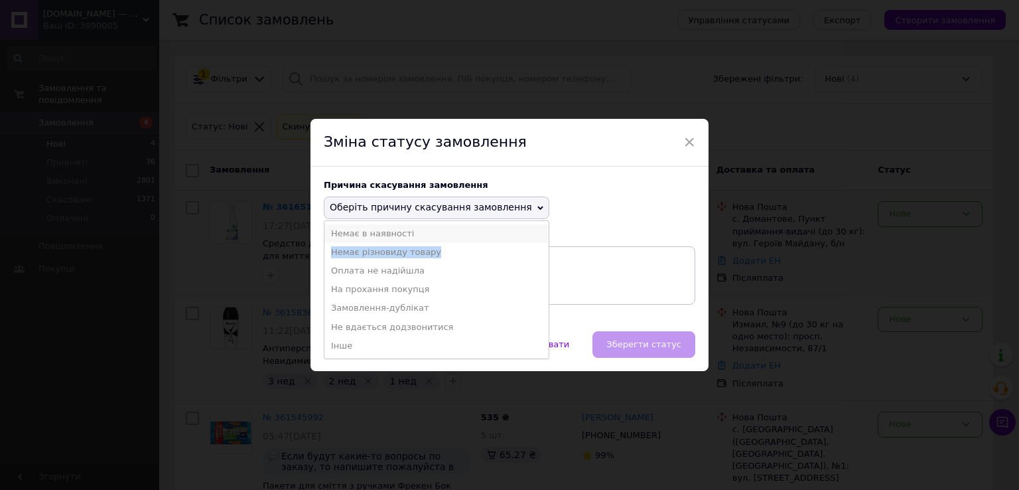
drag, startPoint x: 430, startPoint y: 257, endPoint x: 430, endPoint y: 233, distance: 23.2
click at [430, 233] on ul "Немає в наявності Немає різновиду товару Оплата не надійшла На прохання покупця…" at bounding box center [437, 289] width 226 height 139
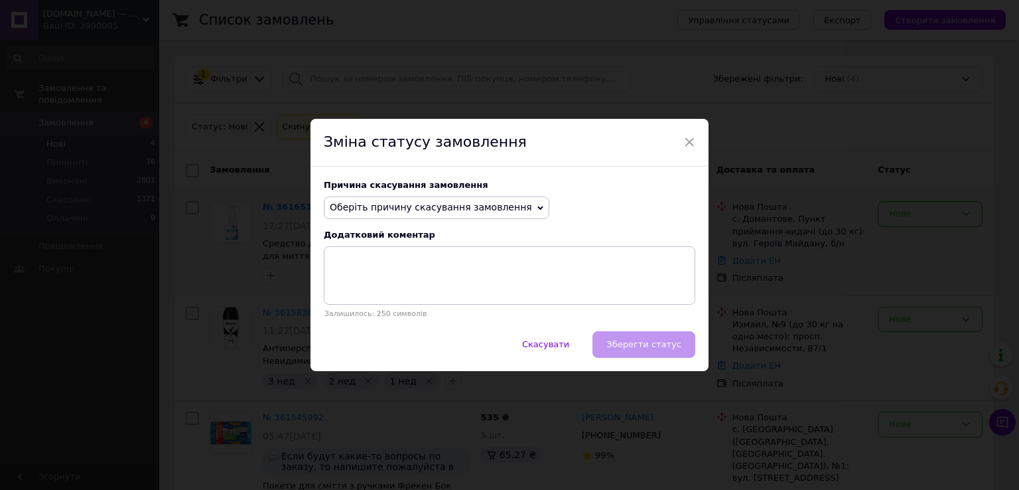
click at [459, 206] on span "Оберіть причину скасування замовлення" at bounding box center [431, 207] width 202 height 11
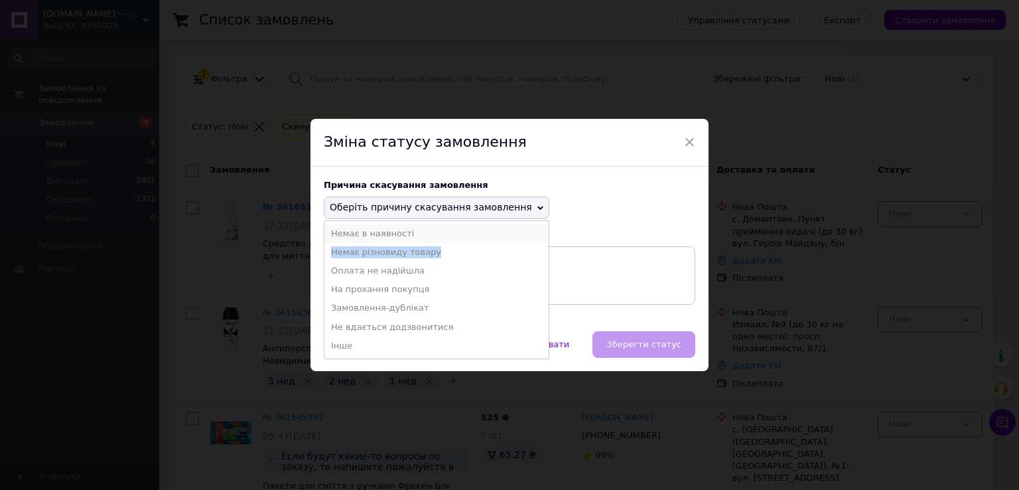
click at [412, 231] on li "Немає в наявності" at bounding box center [436, 233] width 224 height 19
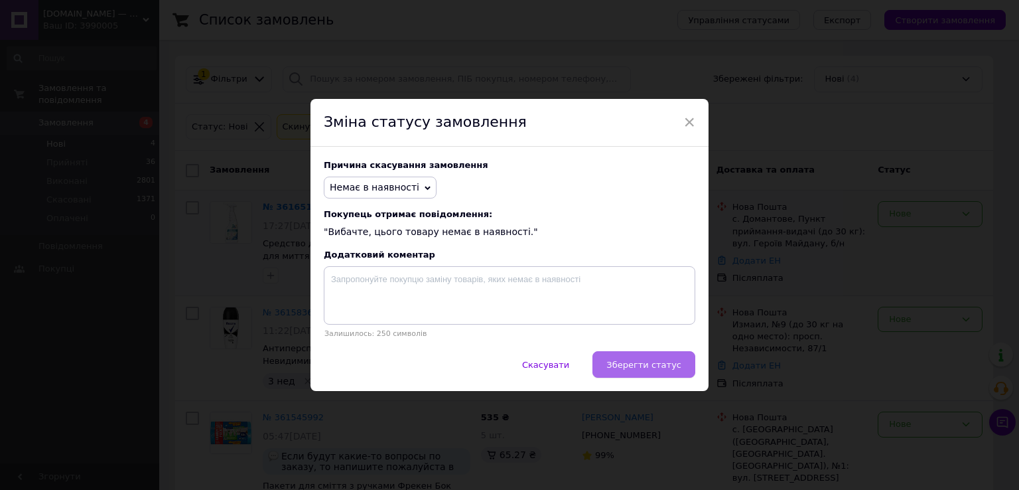
click at [619, 372] on button "Зберегти статус" at bounding box center [643, 364] width 103 height 27
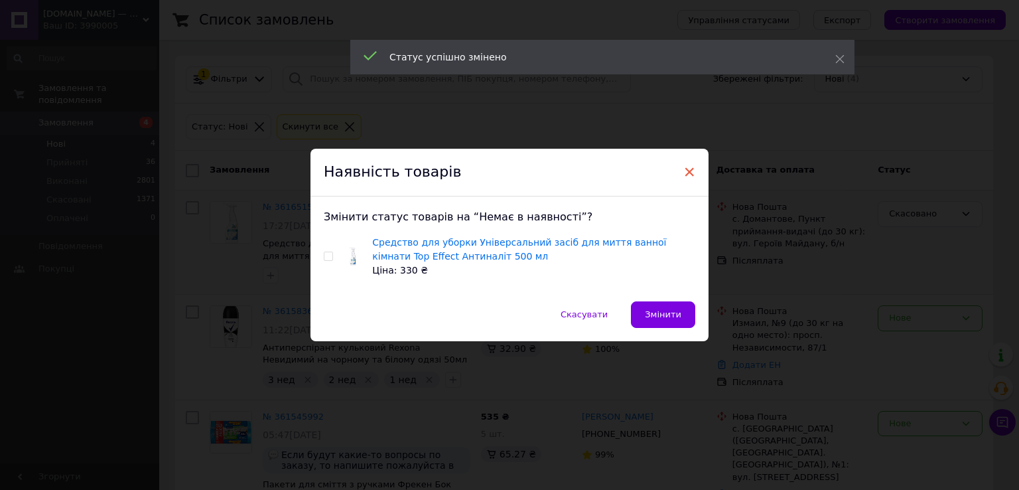
click at [687, 178] on span "×" at bounding box center [689, 172] width 12 height 23
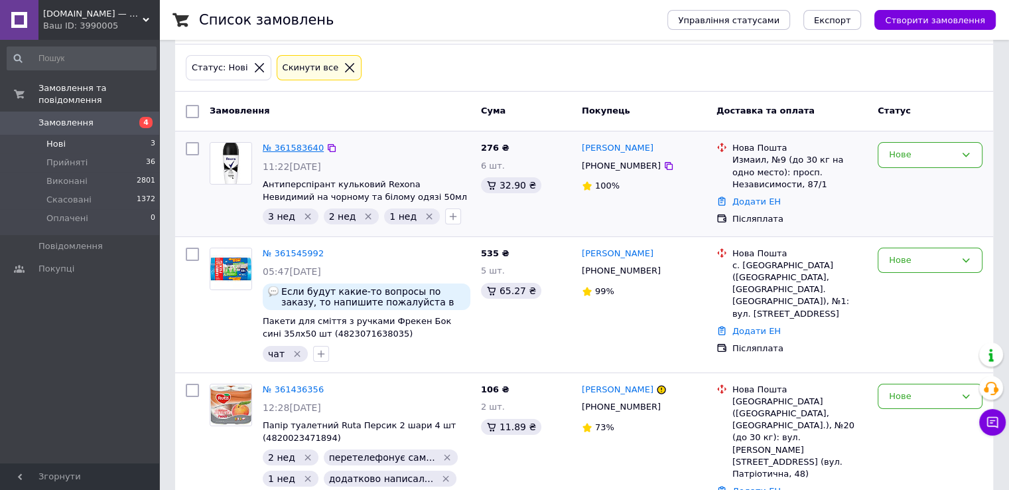
scroll to position [103, 0]
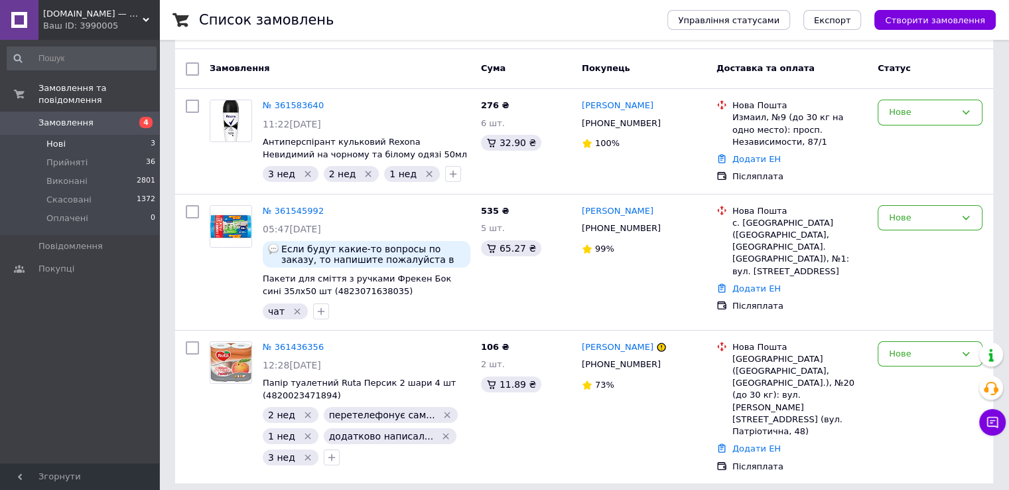
scroll to position [103, 0]
